Goal: Task Accomplishment & Management: Use online tool/utility

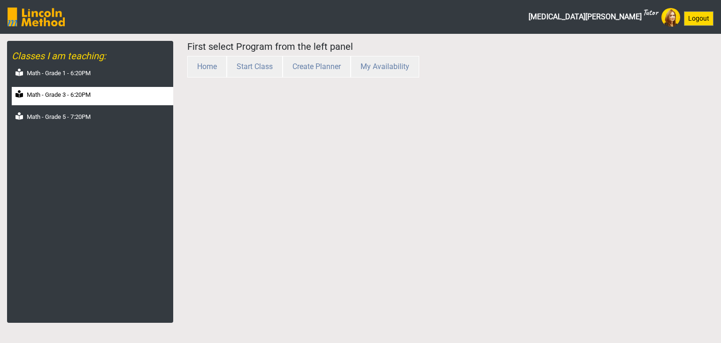
click at [107, 99] on div "Math - Grade 3 - 6:20PM" at bounding box center [92, 96] width 161 height 18
select select "month"
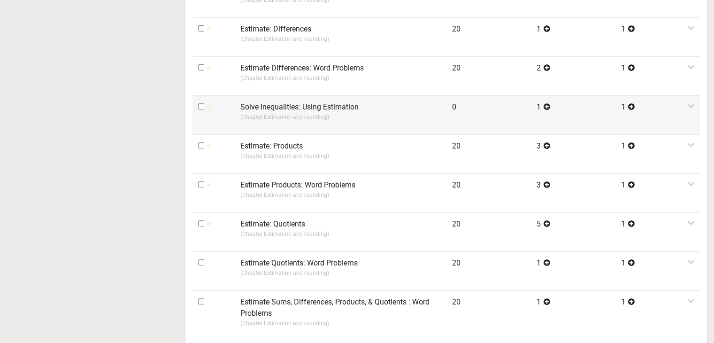
scroll to position [445, 0]
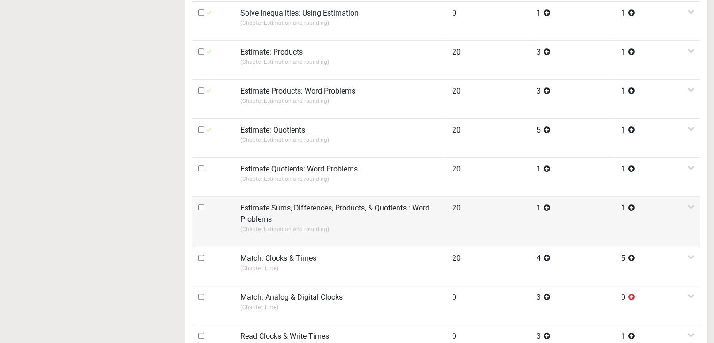
click at [200, 204] on input "checkbox" at bounding box center [201, 207] width 6 height 6
checkbox input "true"
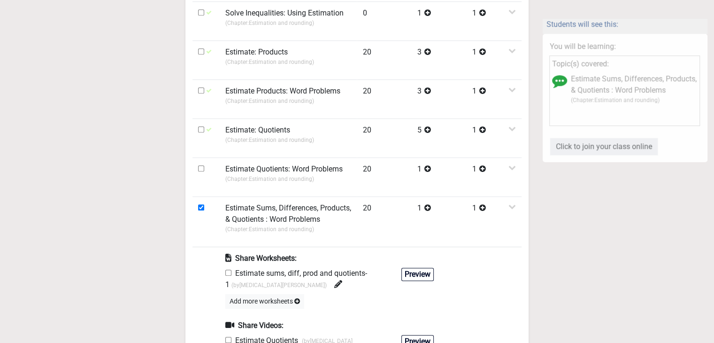
click at [230, 270] on input "checkbox" at bounding box center [228, 272] width 6 height 6
checkbox input "true"
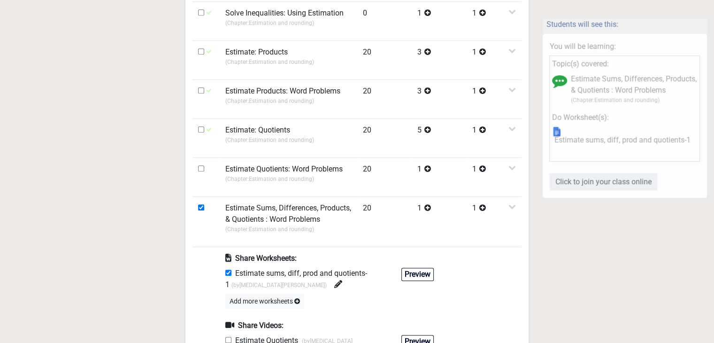
click at [226, 337] on input "checkbox" at bounding box center [228, 340] width 6 height 6
checkbox input "true"
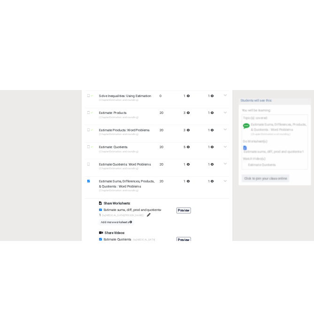
scroll to position [0, 0]
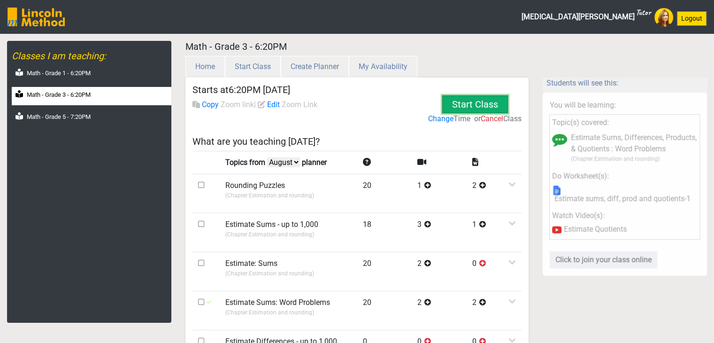
click at [473, 111] on button "Start Class" at bounding box center [475, 104] width 66 height 18
